Goal: Find contact information: Find contact information

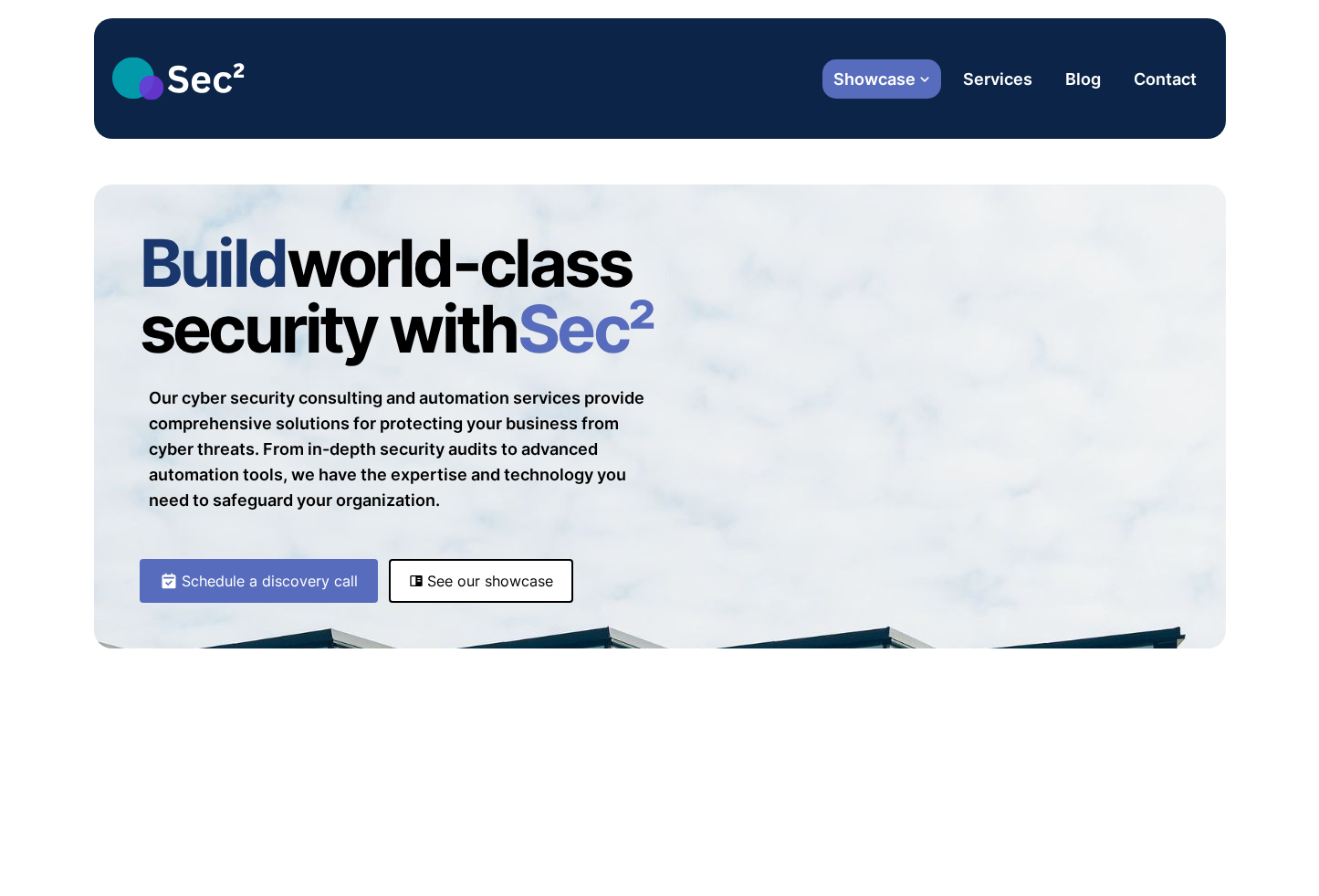
click at [900, 92] on button "Showcase" at bounding box center [882, 79] width 119 height 40
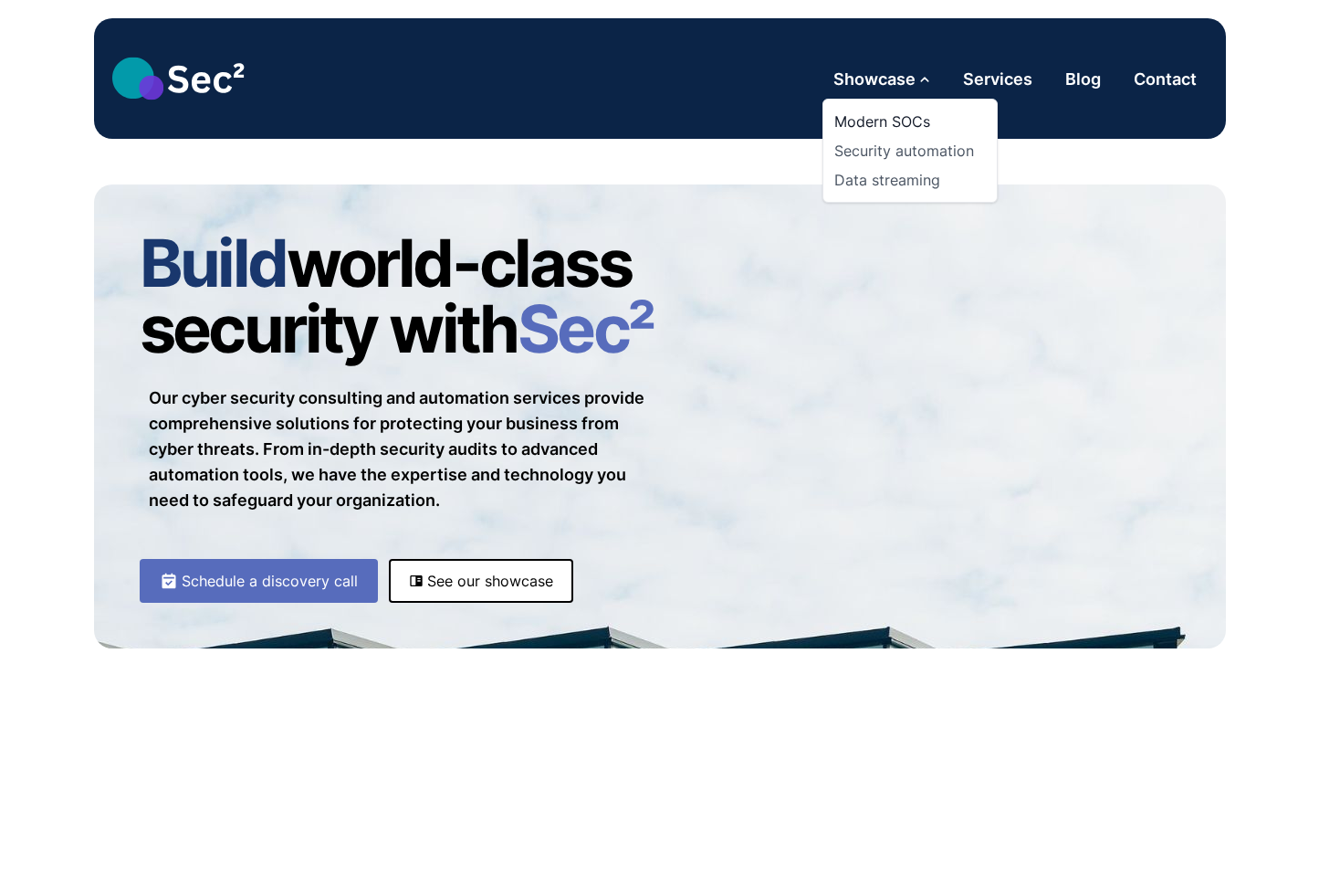
click at [870, 115] on link "Modern SOCs" at bounding box center [910, 121] width 152 height 29
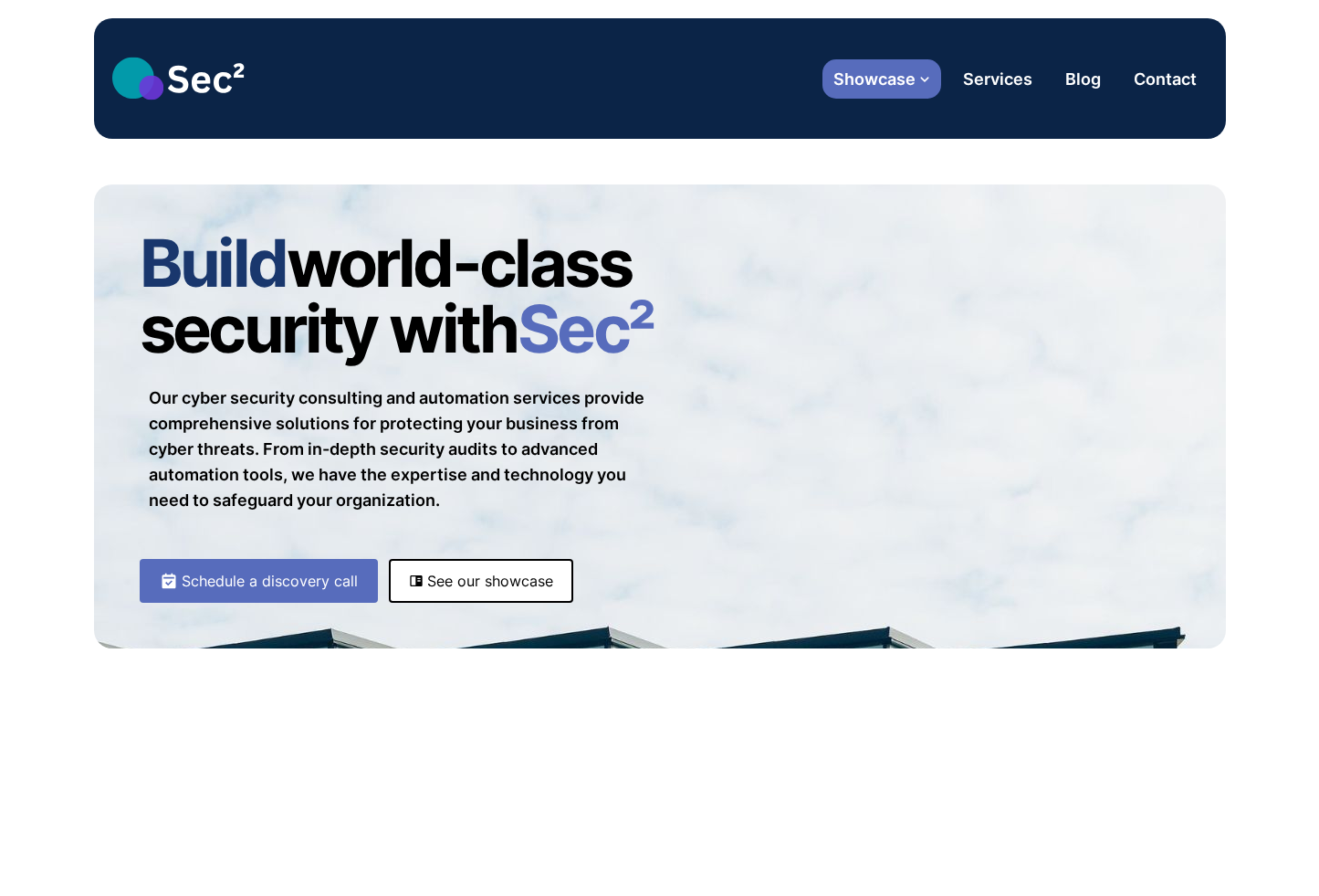
click at [882, 63] on button "Showcase" at bounding box center [882, 79] width 119 height 40
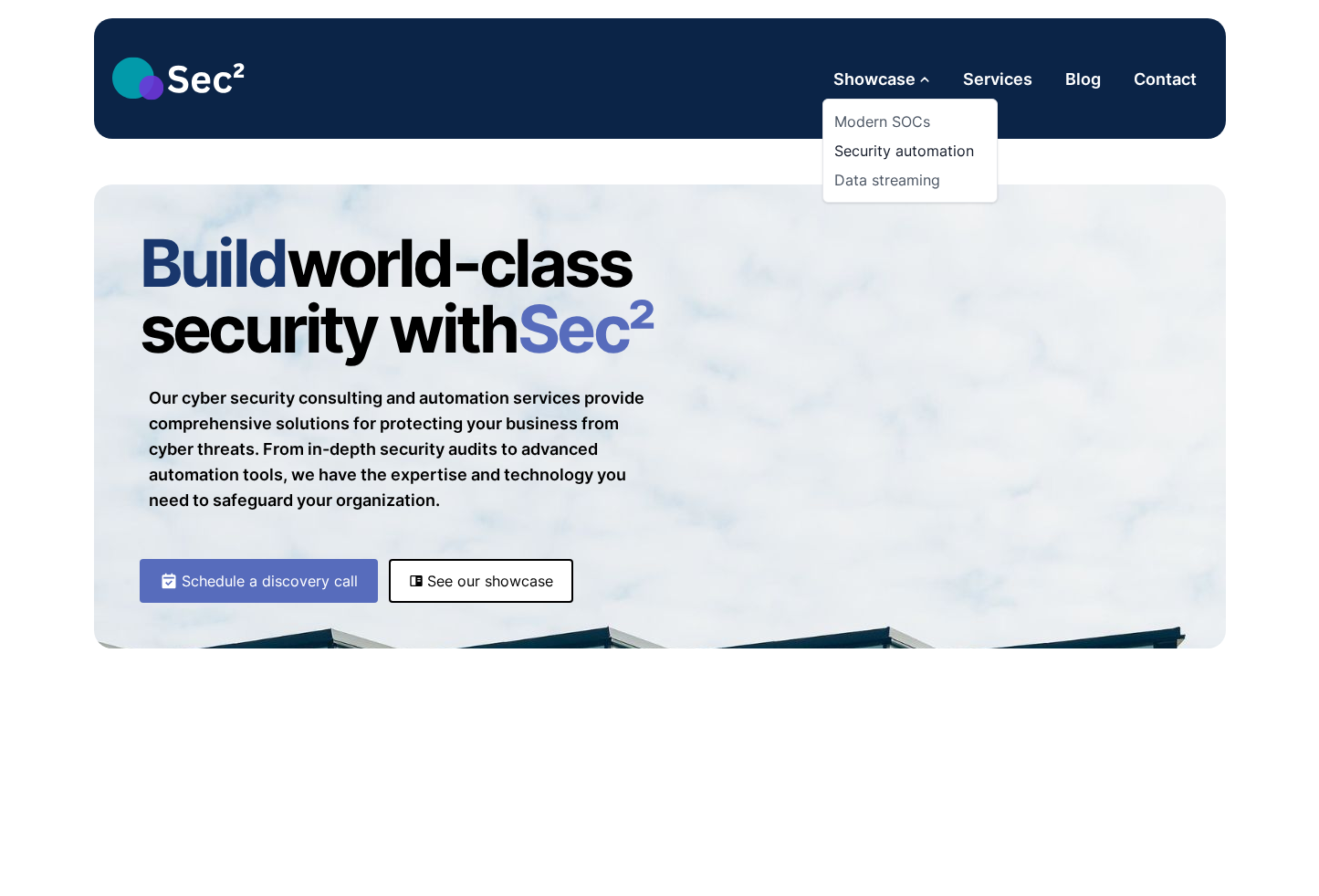
click at [894, 152] on link "Security automation" at bounding box center [910, 150] width 152 height 29
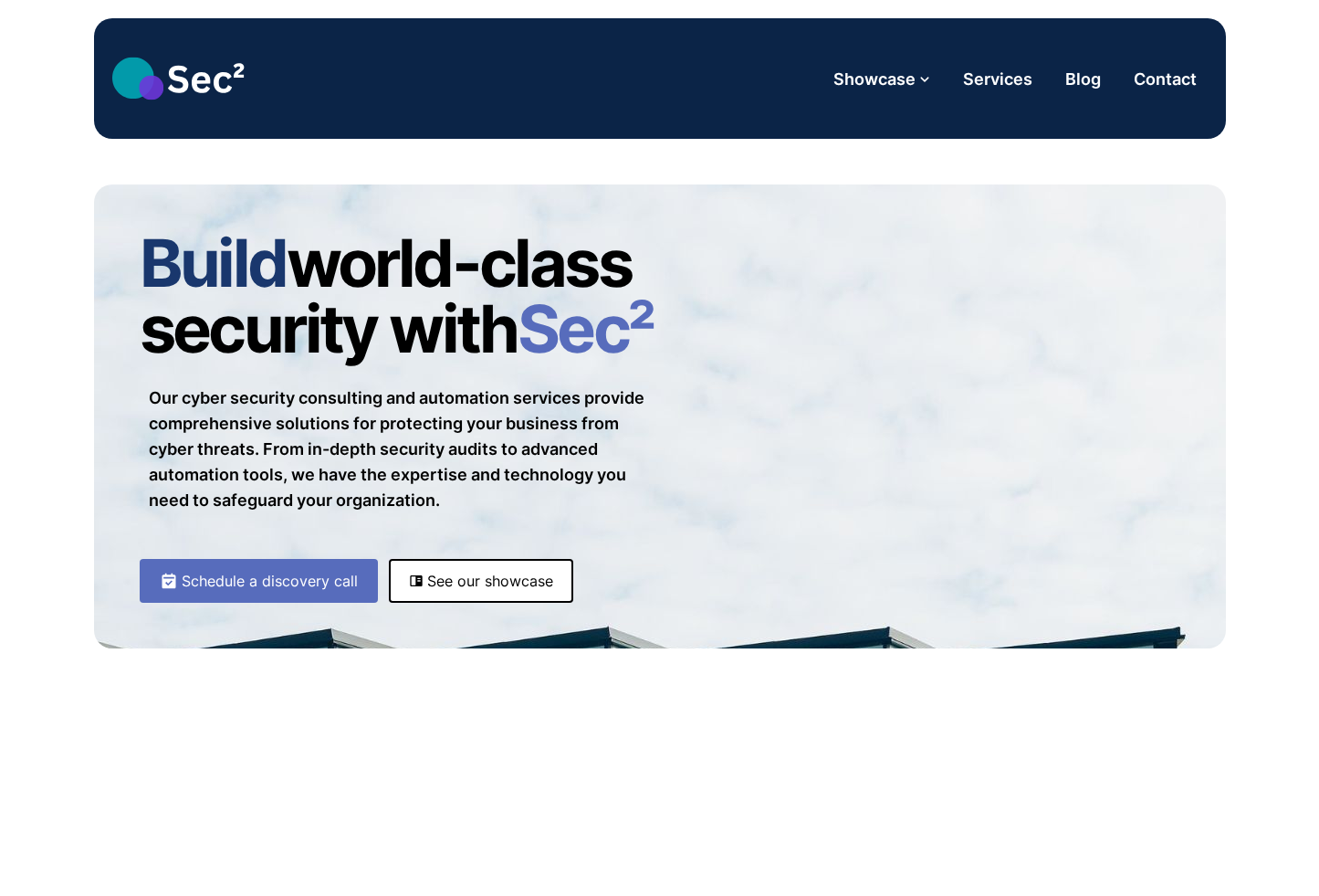
click at [895, 110] on header "Menu Showcase Modern SOCs Security automation Data streaming Services Blog Cont…" at bounding box center [660, 78] width 1132 height 121
click at [890, 92] on button "Showcase" at bounding box center [882, 79] width 119 height 40
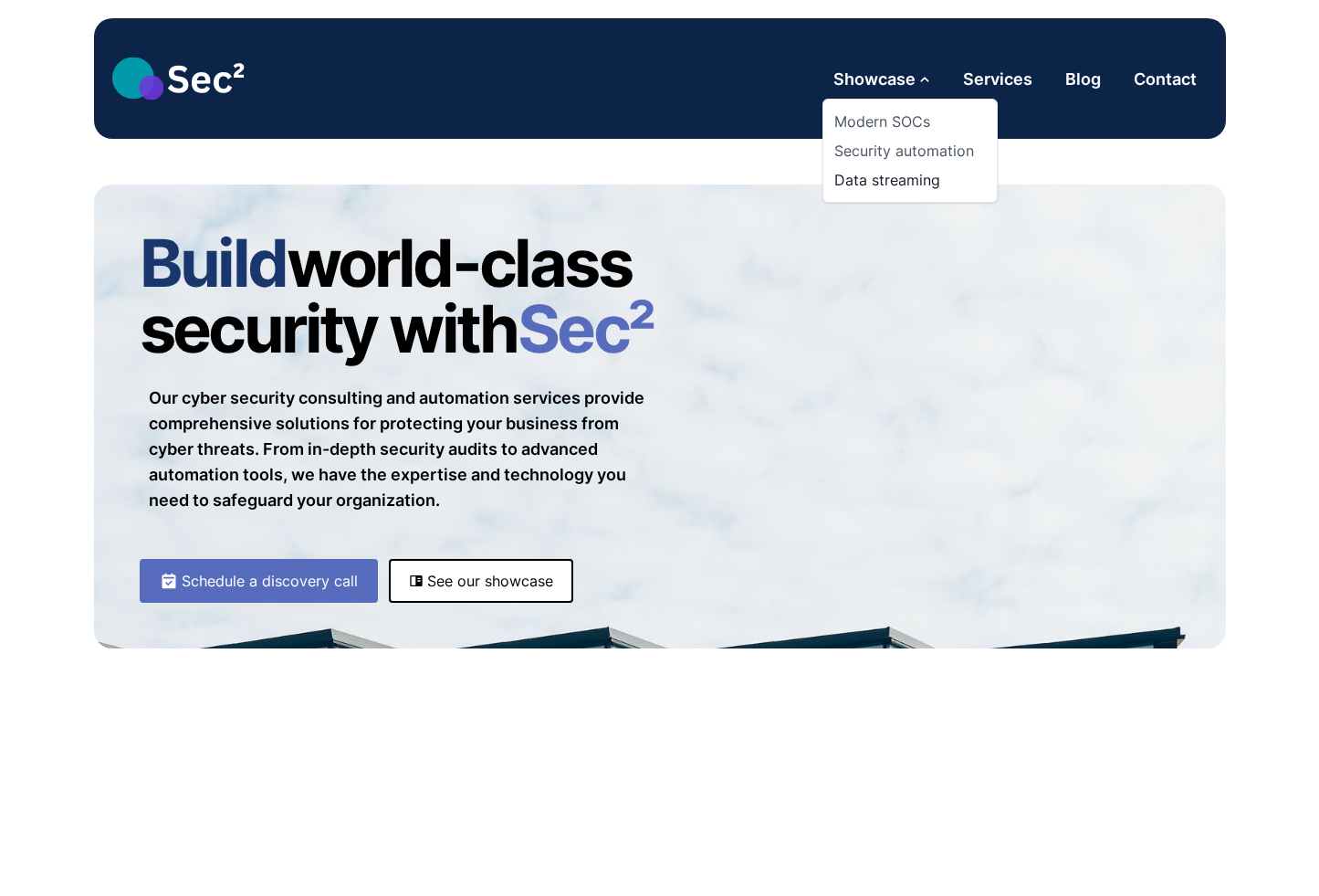
click at [885, 180] on link "Data streaming" at bounding box center [910, 179] width 152 height 29
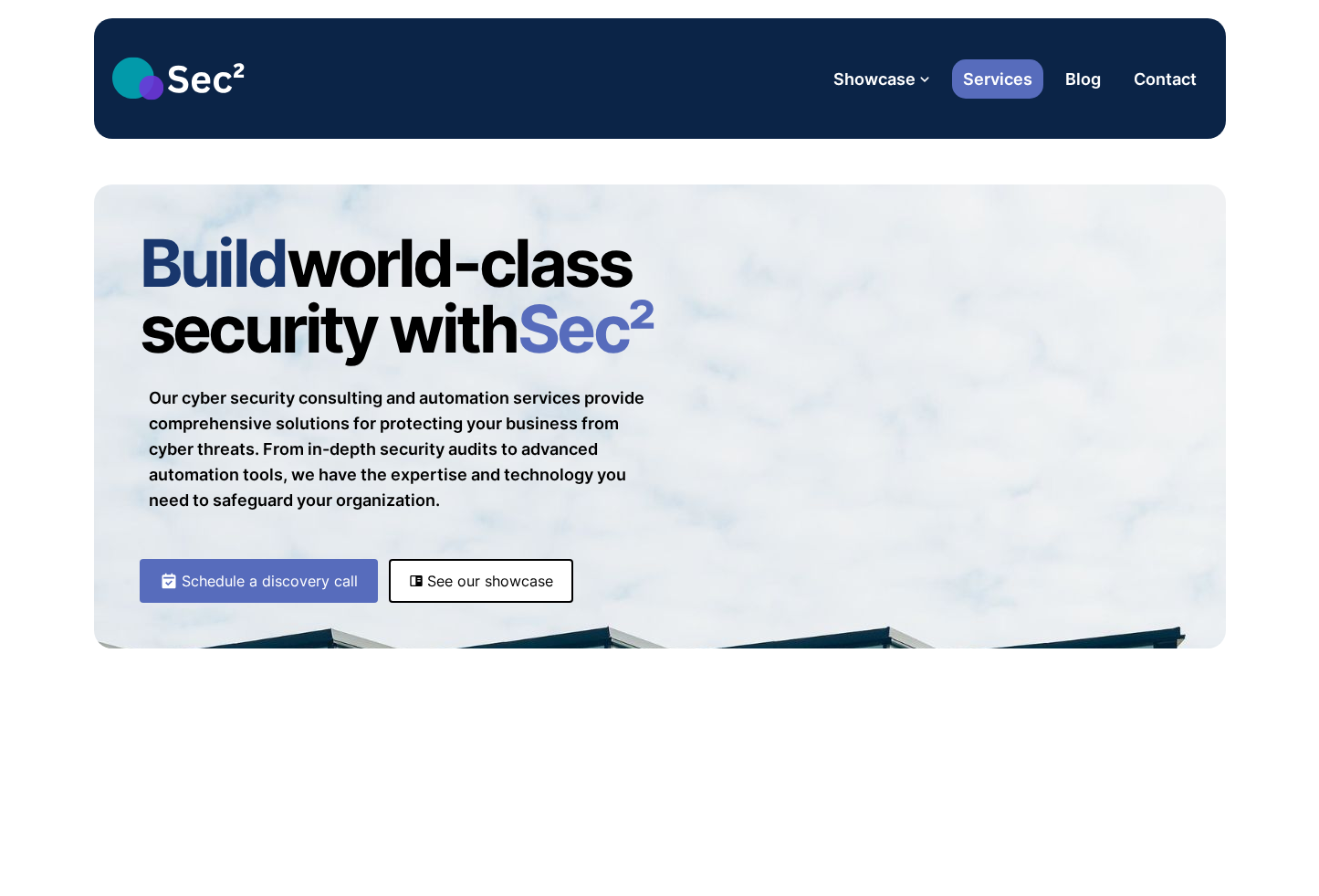
click at [992, 75] on link "Services" at bounding box center [998, 79] width 92 height 40
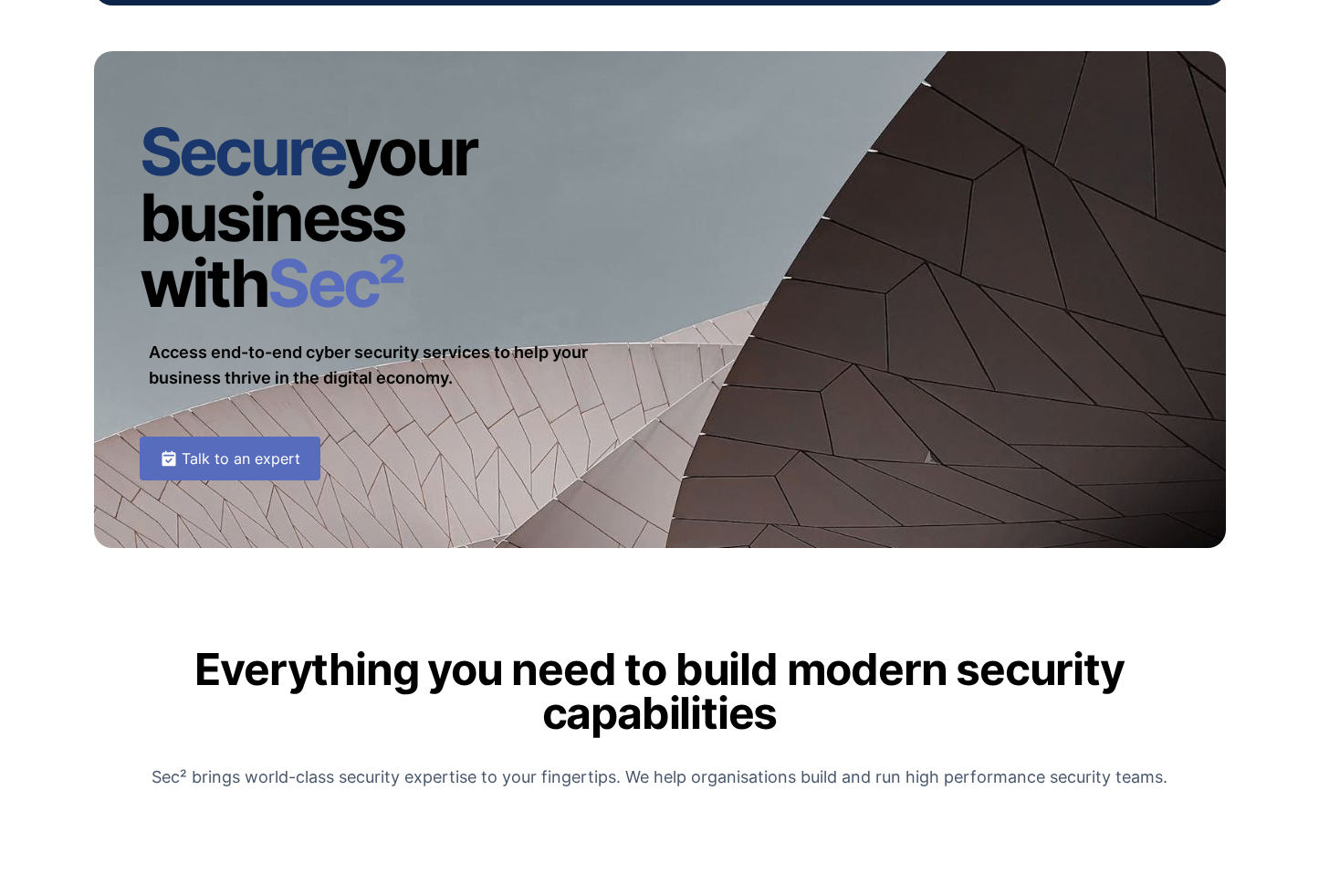
scroll to position [101, 0]
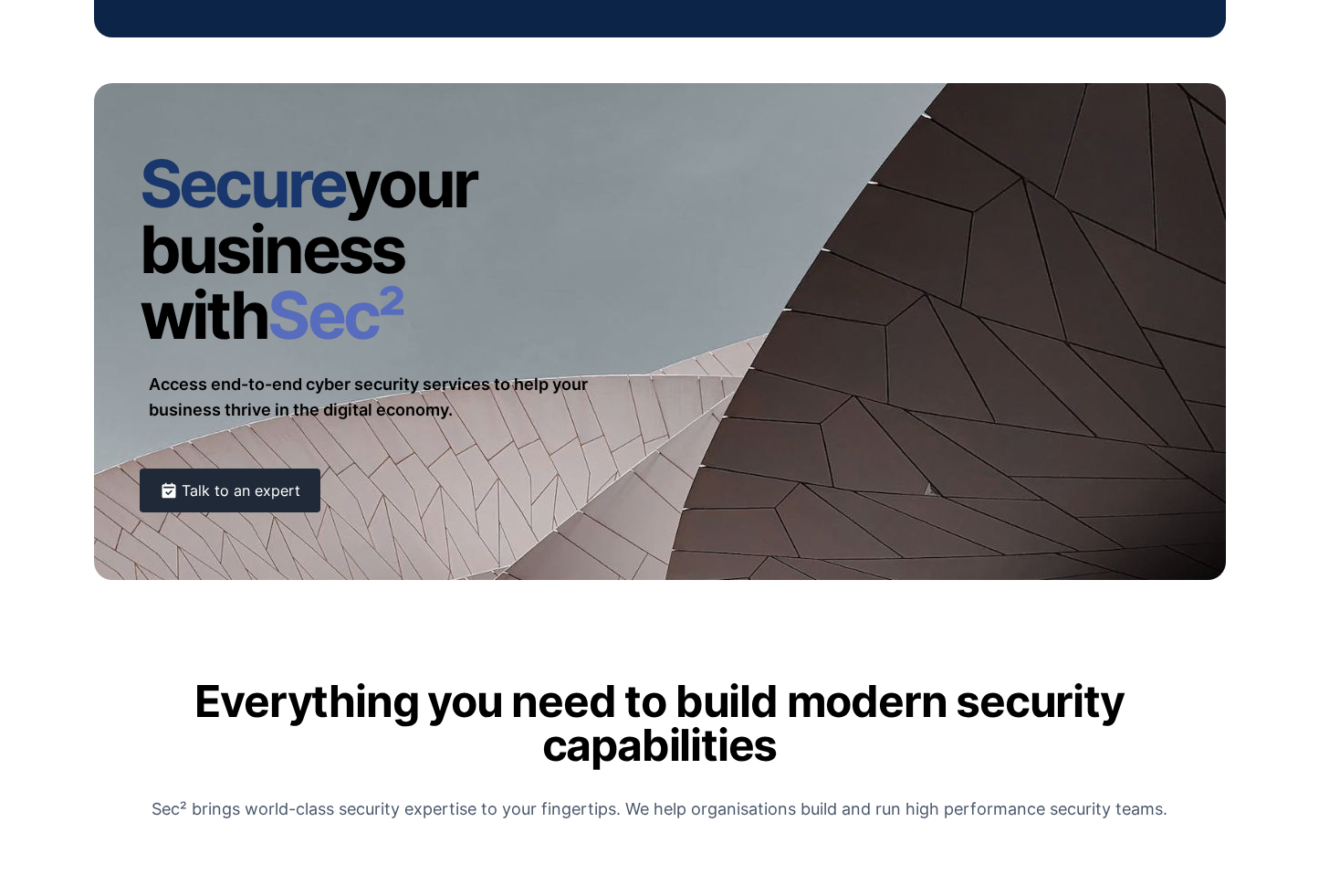
click at [235, 481] on link "Talk to an expert" at bounding box center [229, 490] width 180 height 43
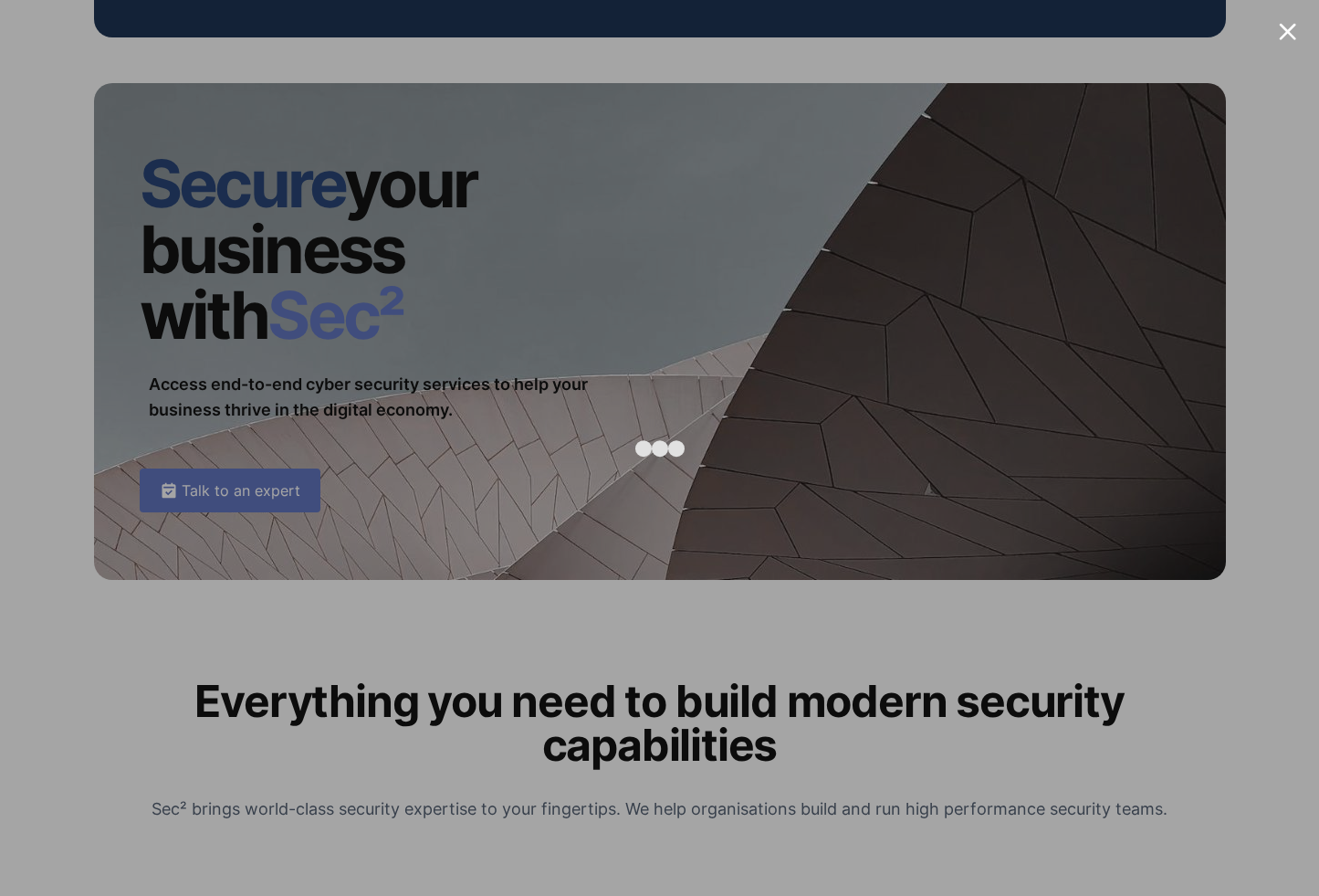
click at [1304, 42] on div at bounding box center [659, 448] width 1319 height 896
